Goal: Information Seeking & Learning: Learn about a topic

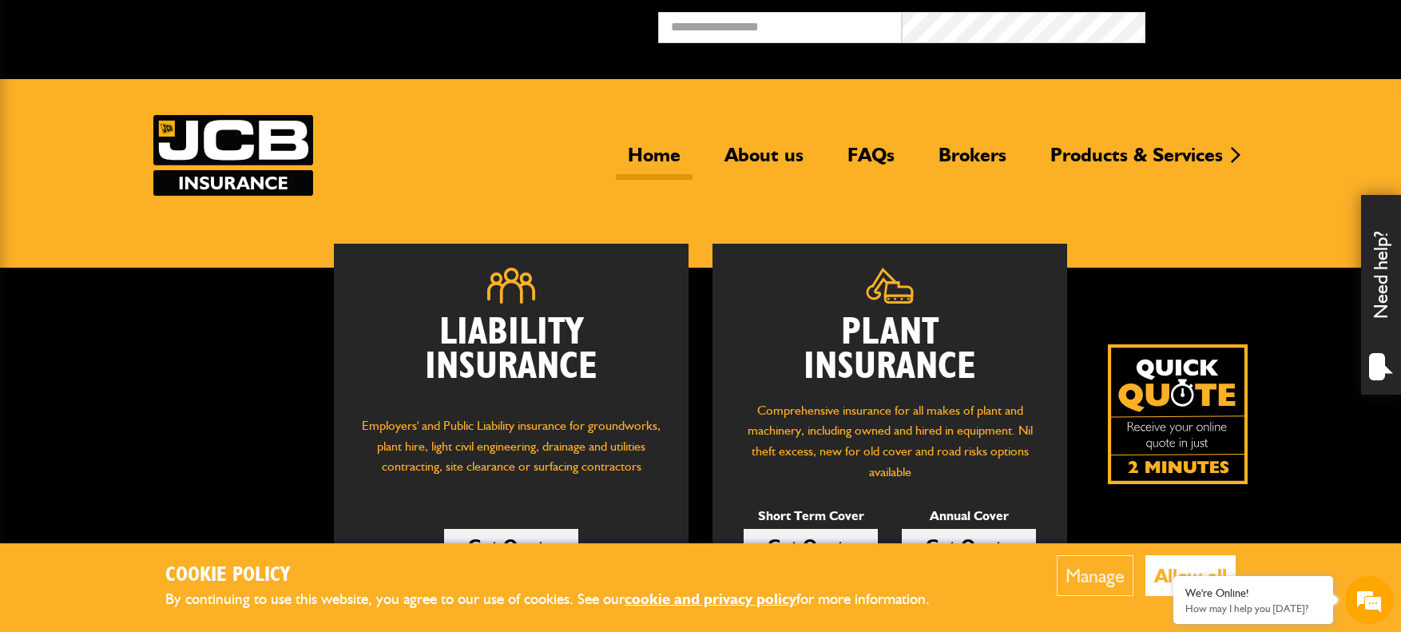
click at [1199, 568] on button "Allow all" at bounding box center [1190, 575] width 90 height 41
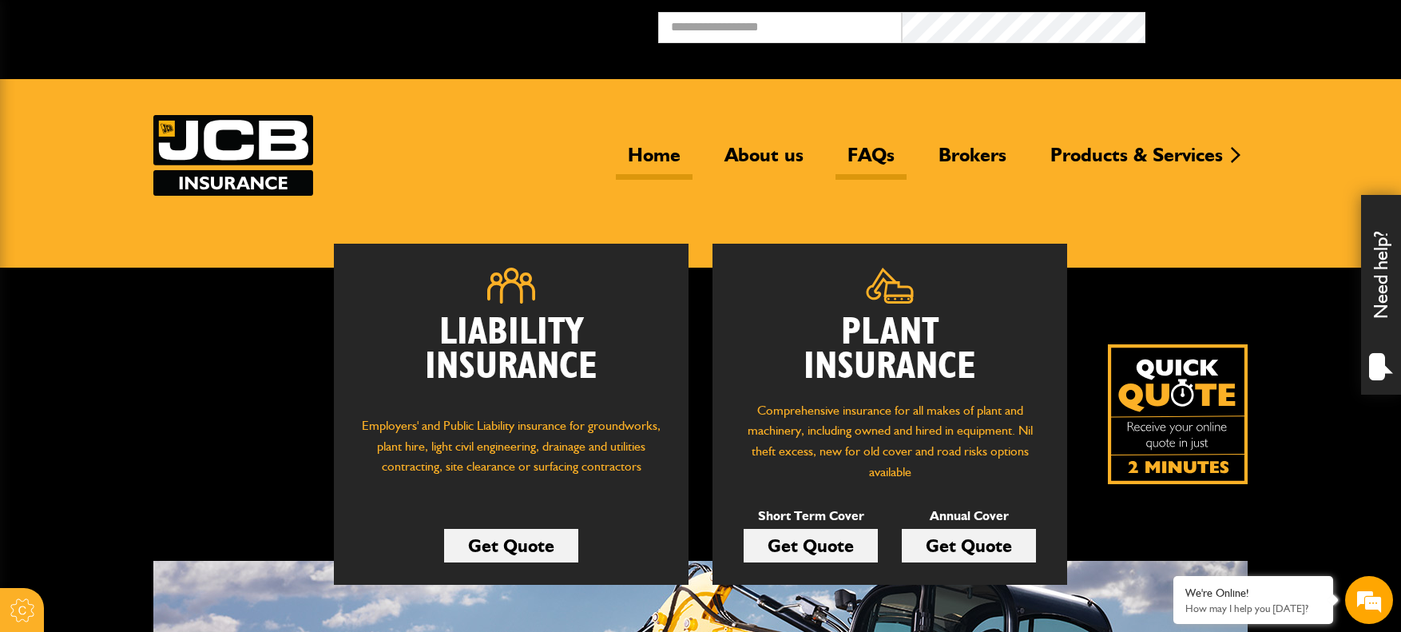
click at [886, 157] on link "FAQs" at bounding box center [870, 161] width 71 height 37
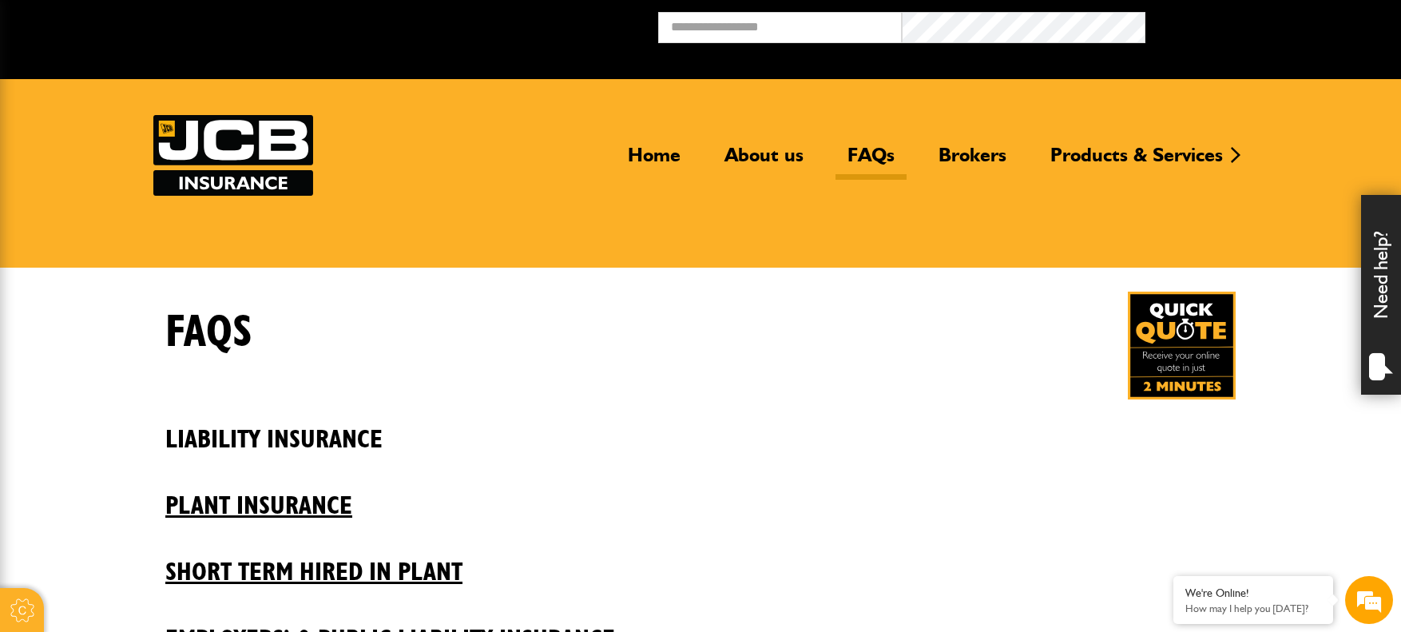
click at [331, 436] on h2 "Liability insurance" at bounding box center [700, 427] width 1070 height 54
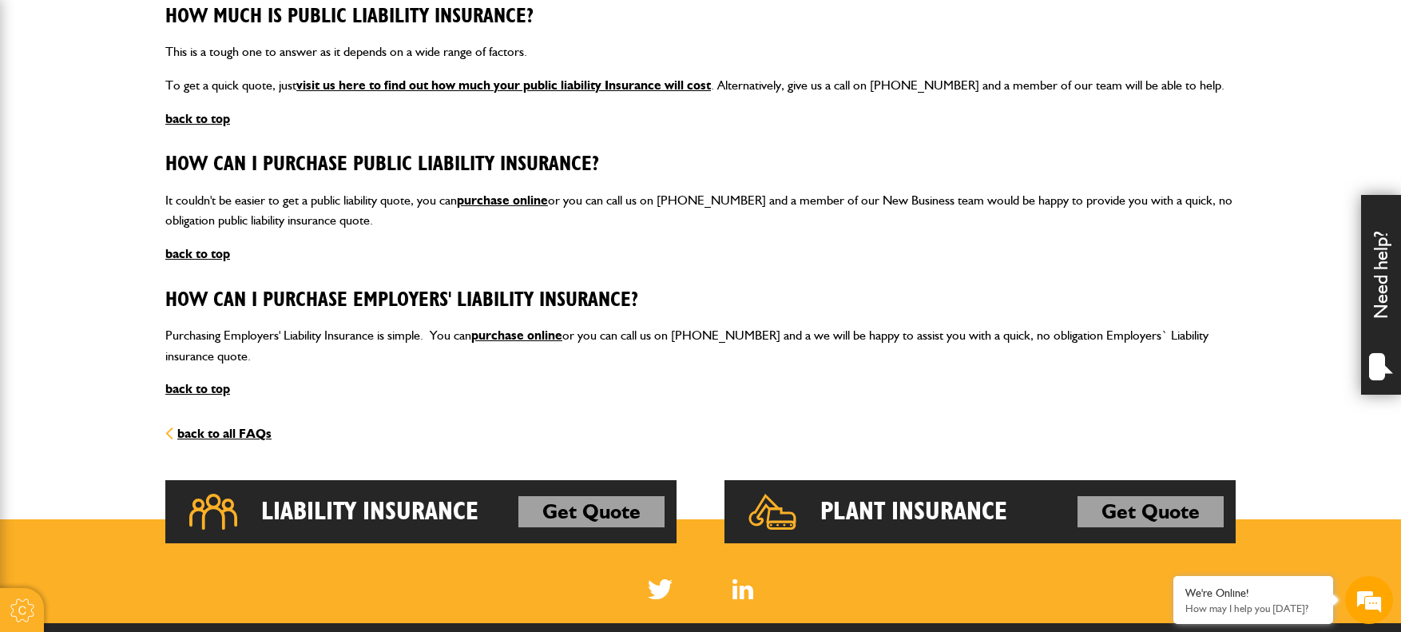
scroll to position [1757, 0]
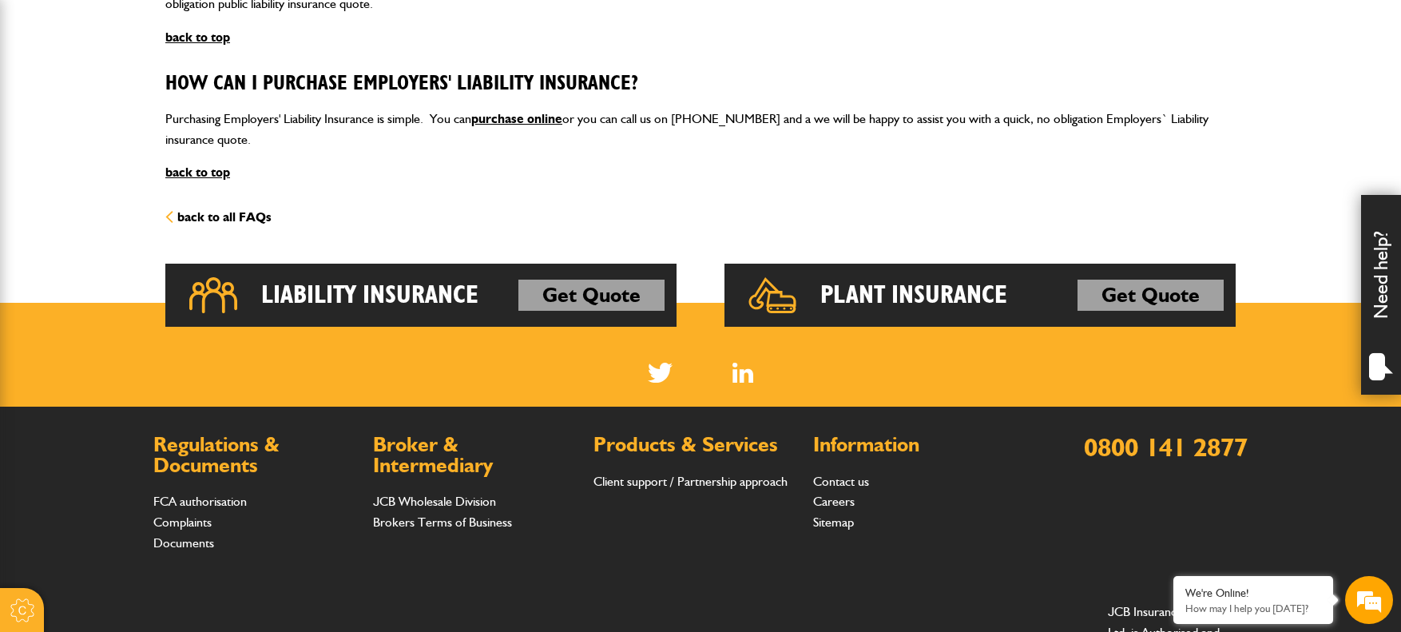
click at [237, 219] on link "back to all FAQs" at bounding box center [218, 216] width 106 height 15
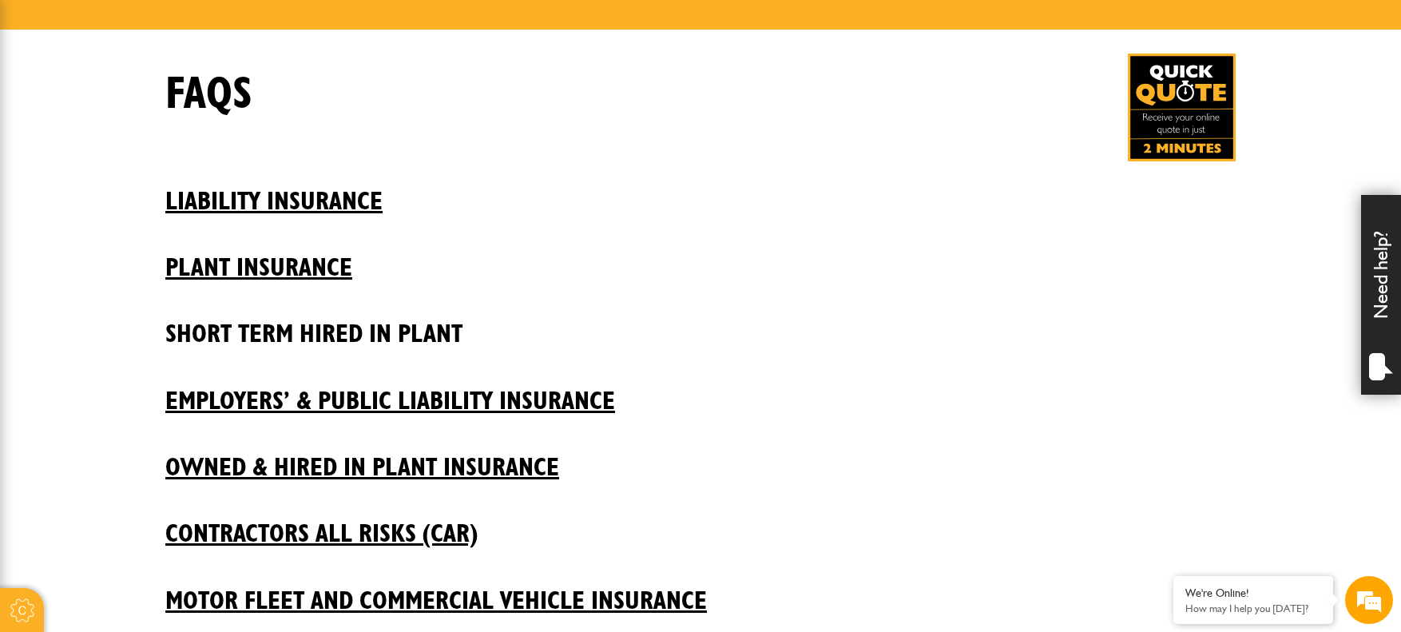
scroll to position [240, 0]
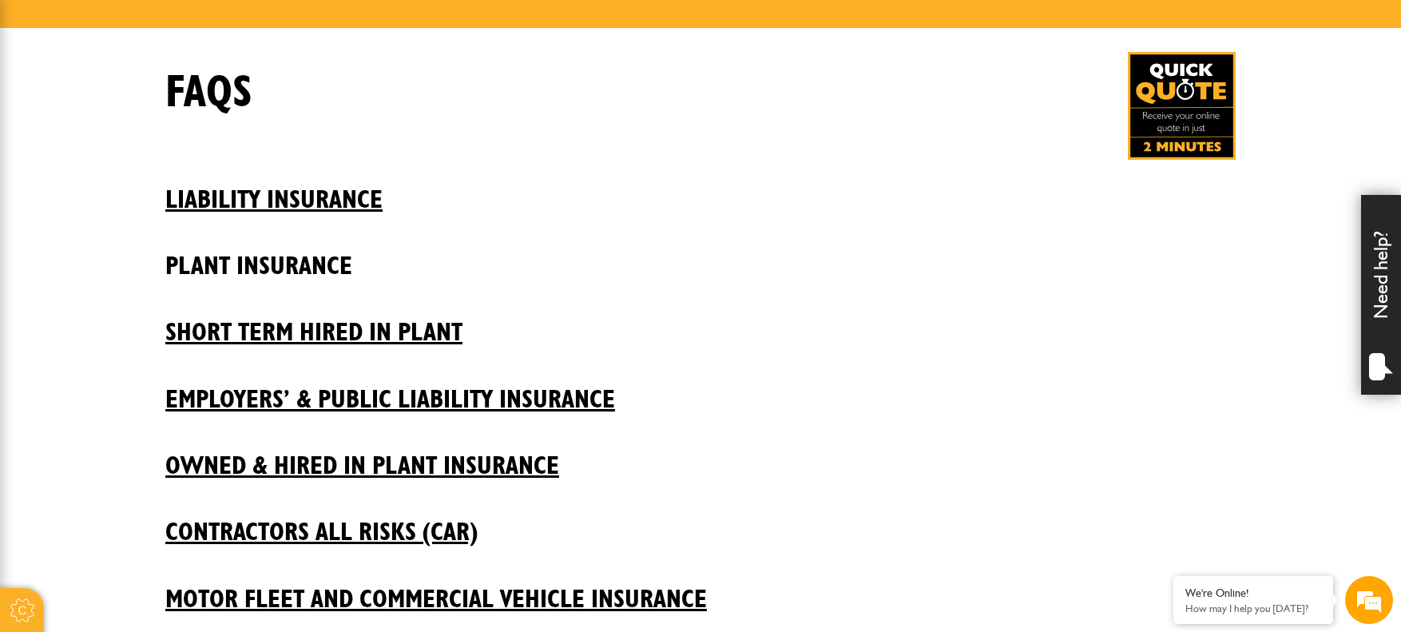
click at [278, 261] on h2 "Plant insurance" at bounding box center [700, 254] width 1070 height 54
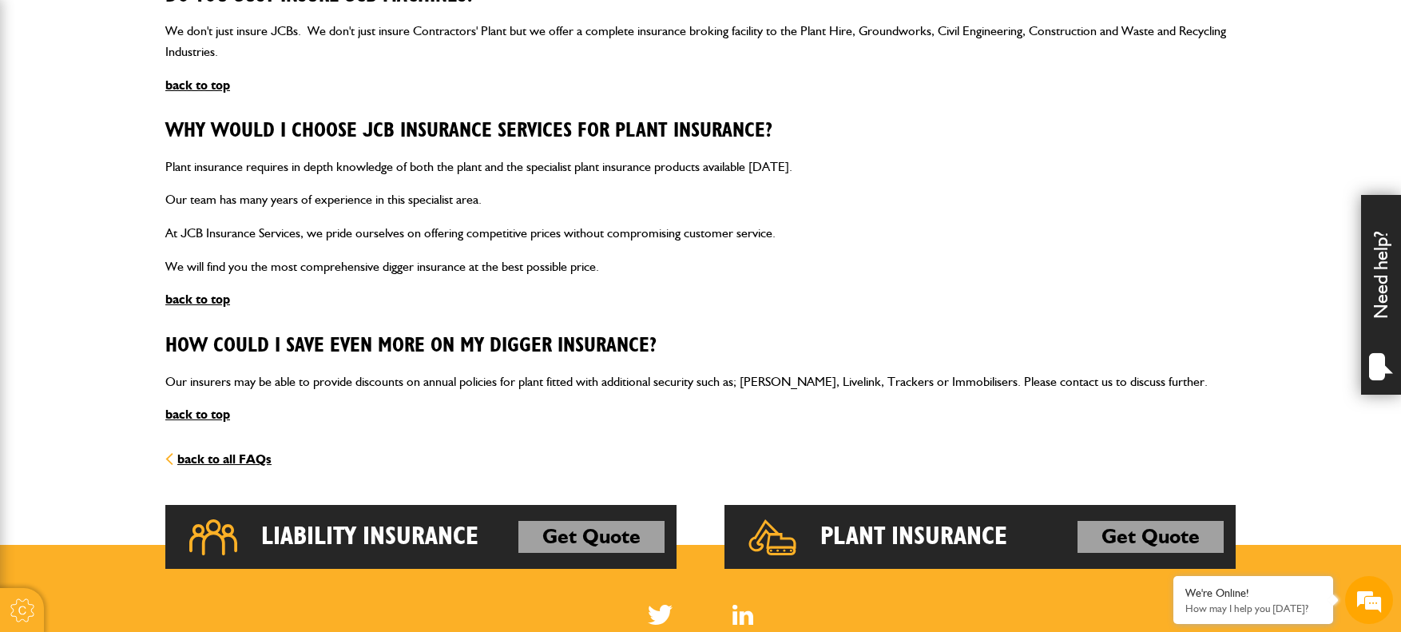
scroll to position [559, 0]
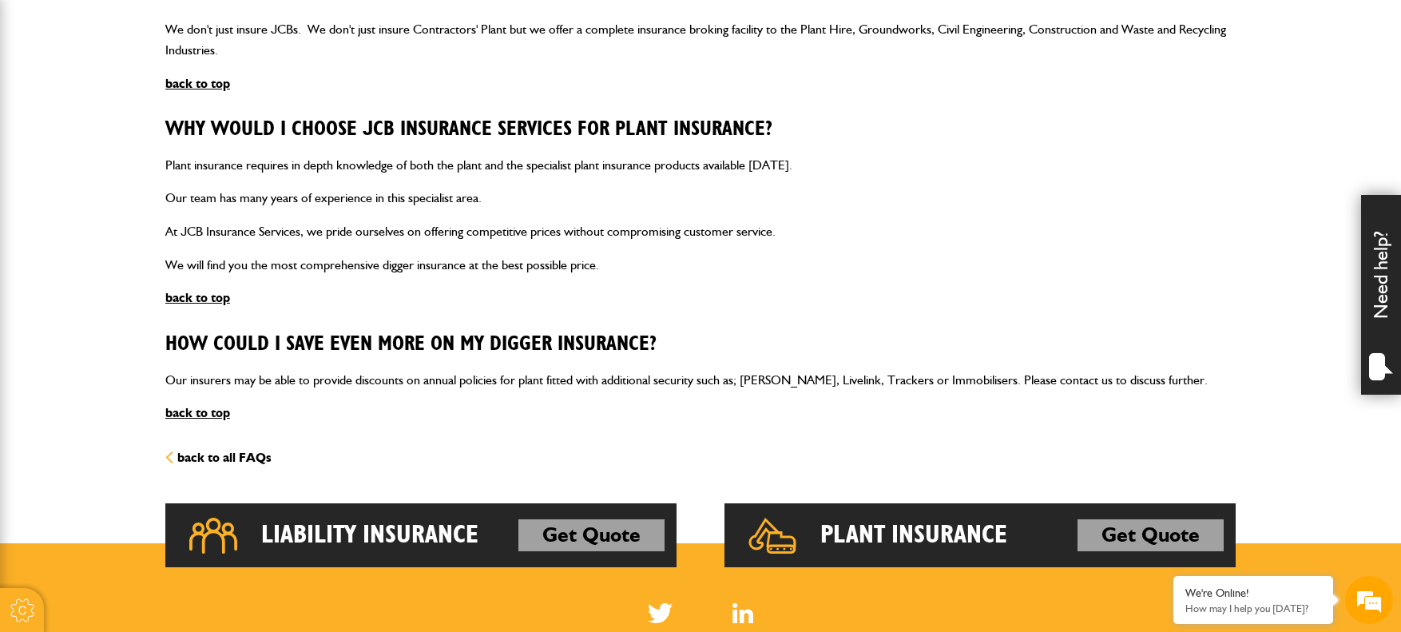
click at [229, 454] on link "back to all FAQs" at bounding box center [218, 457] width 106 height 15
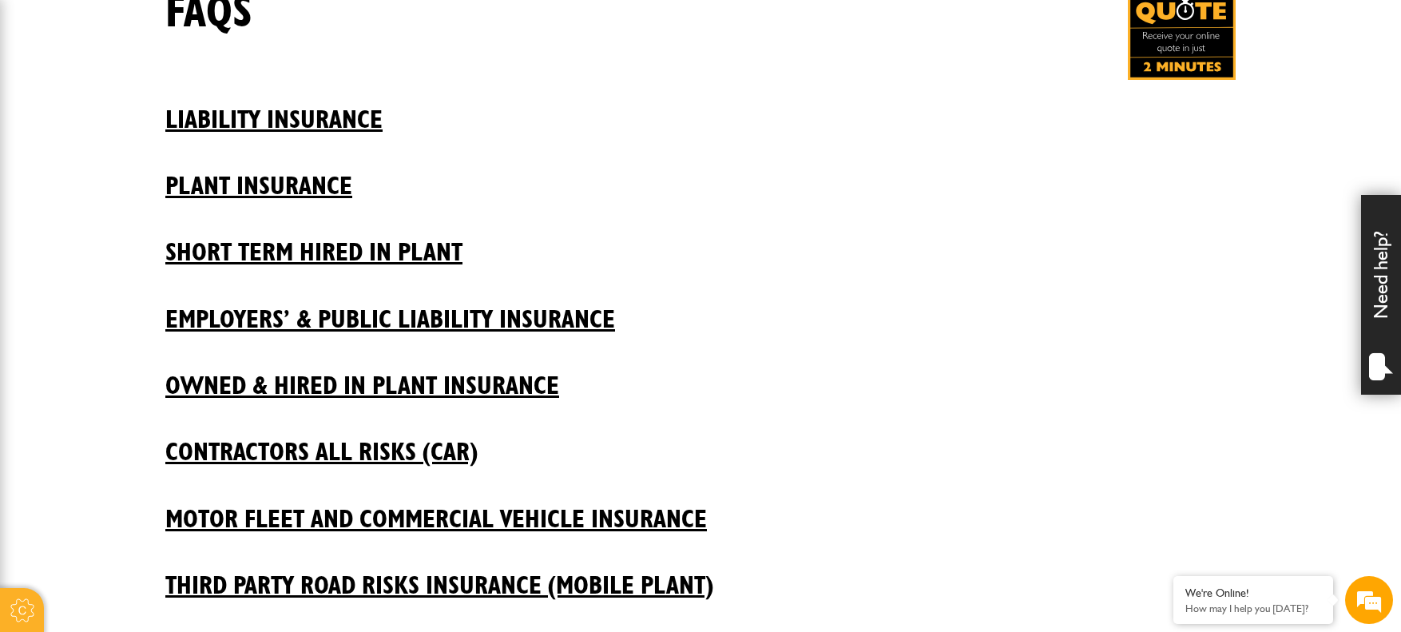
scroll to position [479, 0]
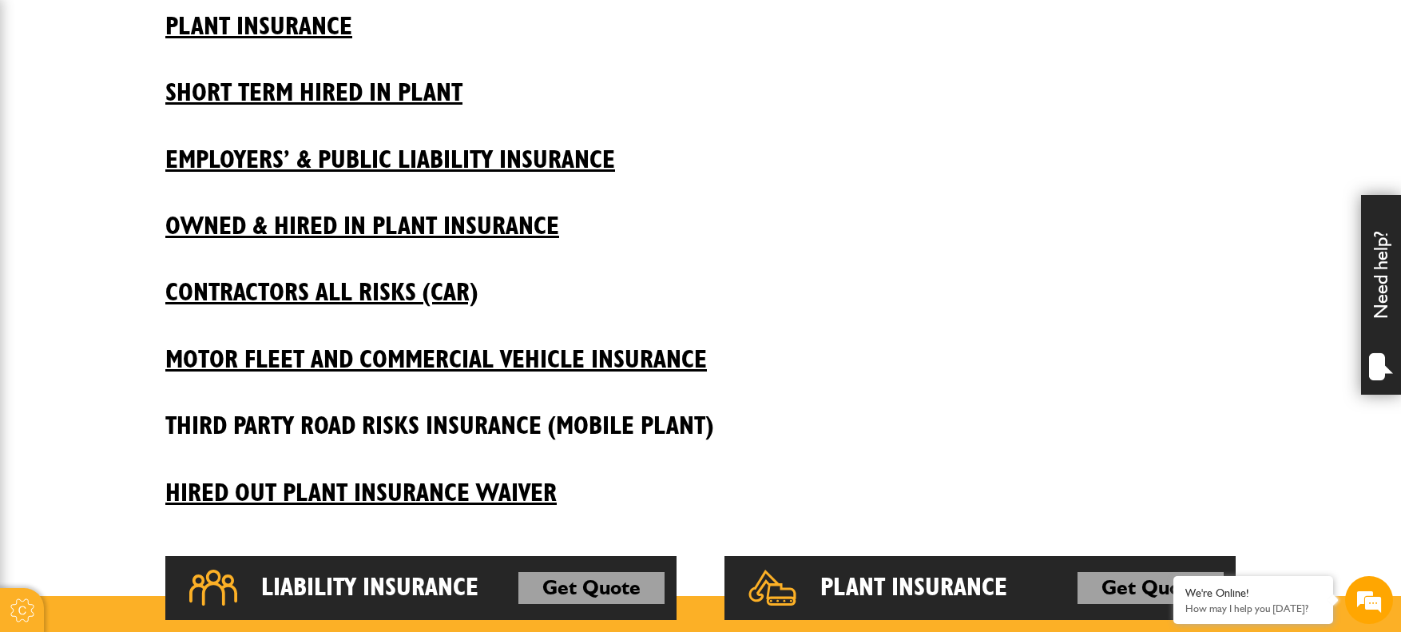
click at [486, 405] on h2 "Third Party Road Risks Insurance (Mobile Plant)" at bounding box center [700, 414] width 1070 height 54
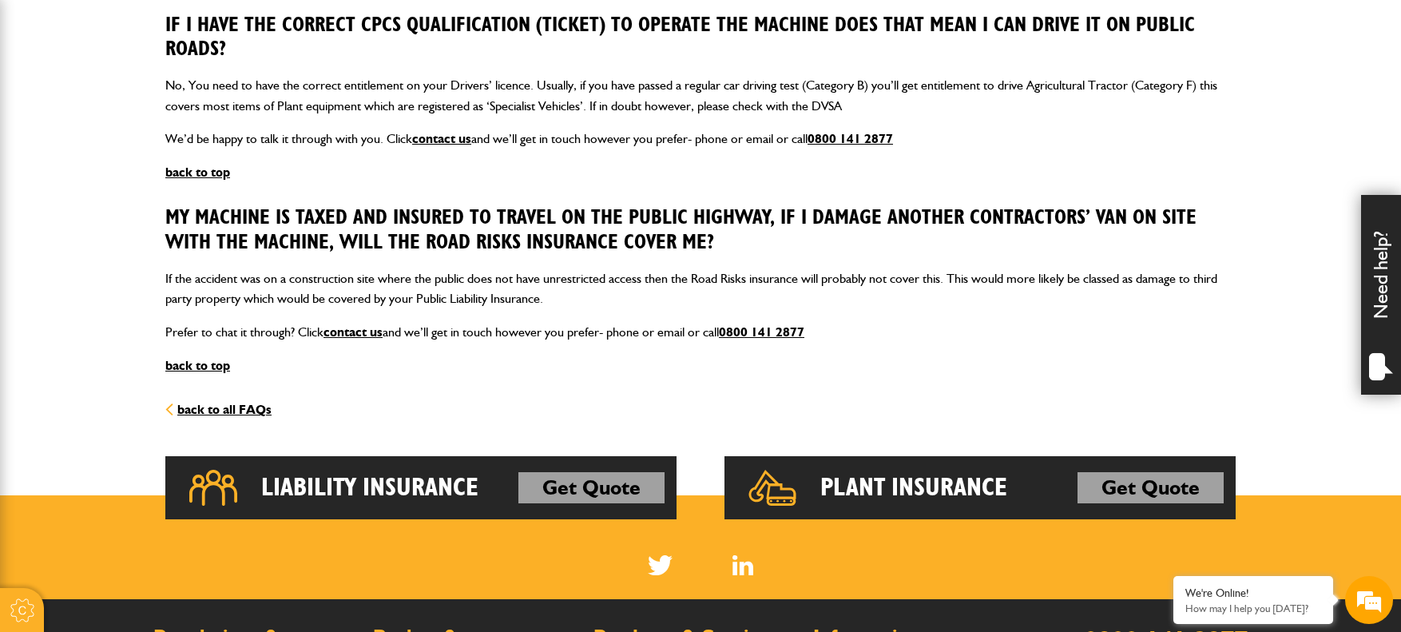
scroll to position [1517, 0]
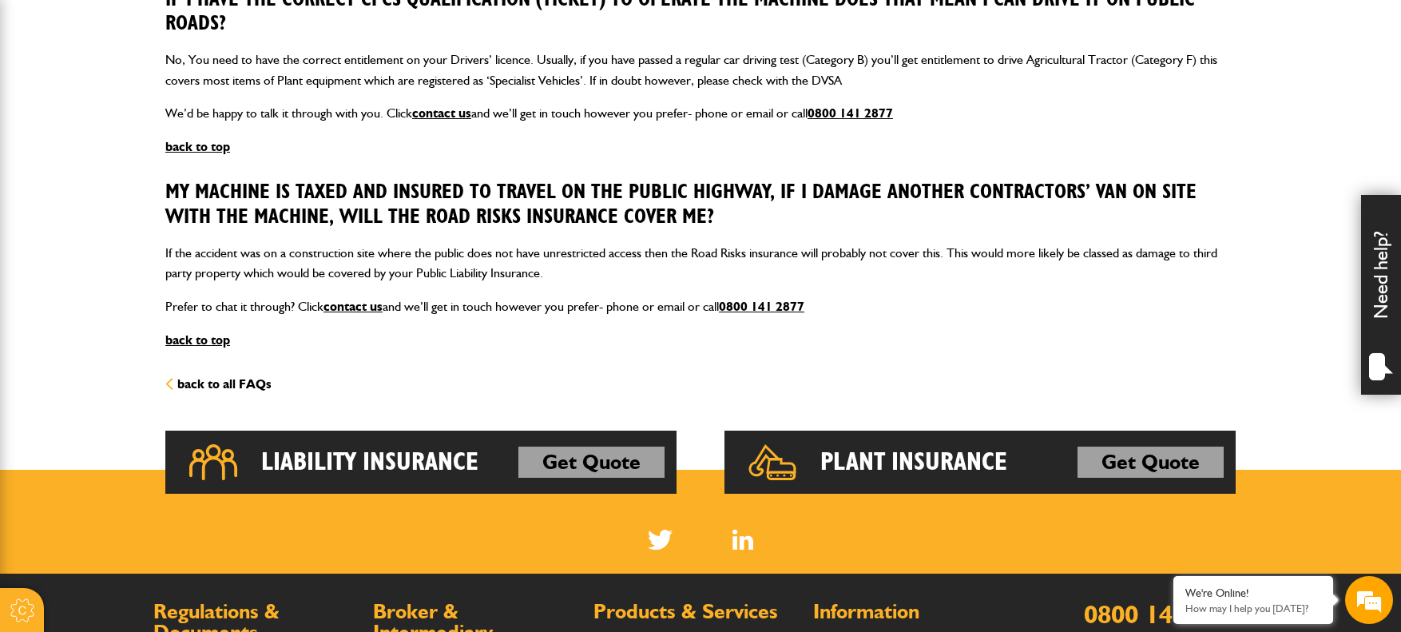
click at [232, 376] on link "back to all FAQs" at bounding box center [218, 383] width 106 height 15
